Goal: Navigation & Orientation: Find specific page/section

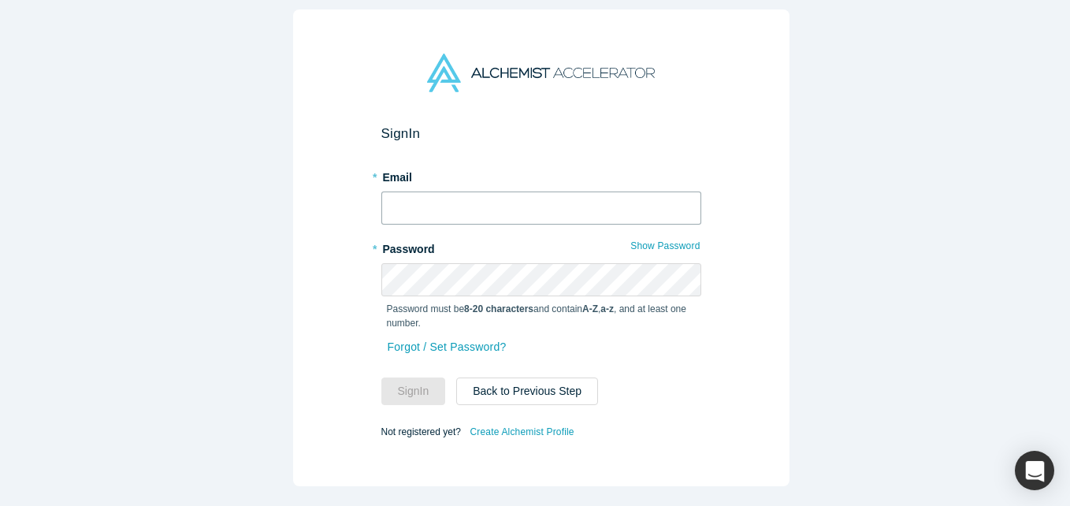
click at [407, 199] on input "text" at bounding box center [541, 208] width 320 height 33
type input "[EMAIL_ADDRESS][DOMAIN_NAME]"
click at [381, 377] on button "Sign In" at bounding box center [413, 391] width 65 height 28
